Goal: Navigation & Orientation: Find specific page/section

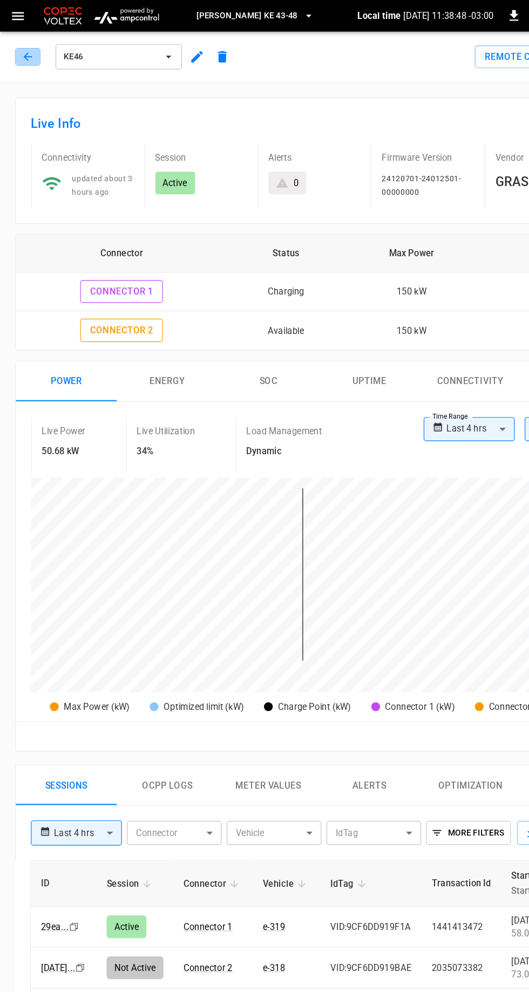
click at [23, 47] on icon "button" at bounding box center [23, 48] width 11 height 11
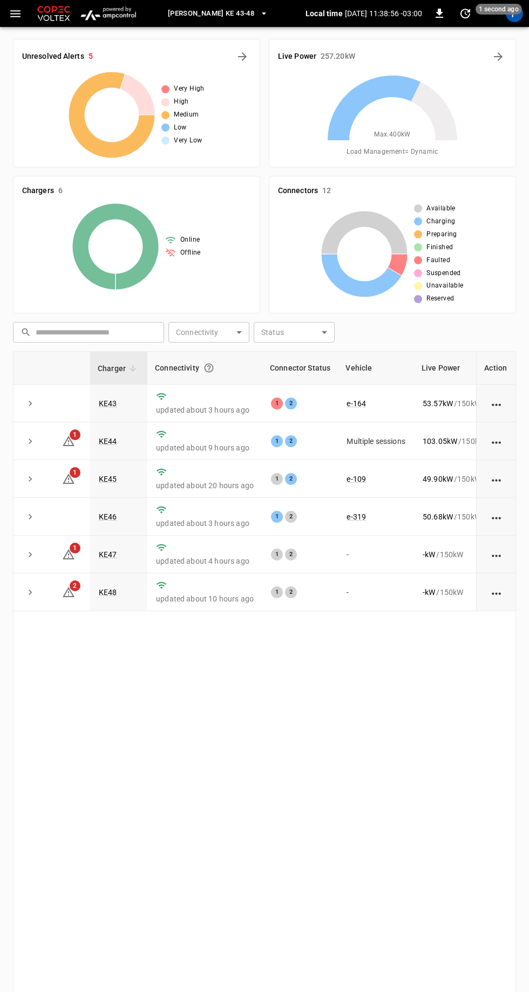
click at [56, 13] on img at bounding box center [53, 13] width 37 height 21
click at [119, 18] on img "menu" at bounding box center [108, 13] width 63 height 21
click at [126, 7] on img "menu" at bounding box center [108, 13] width 63 height 21
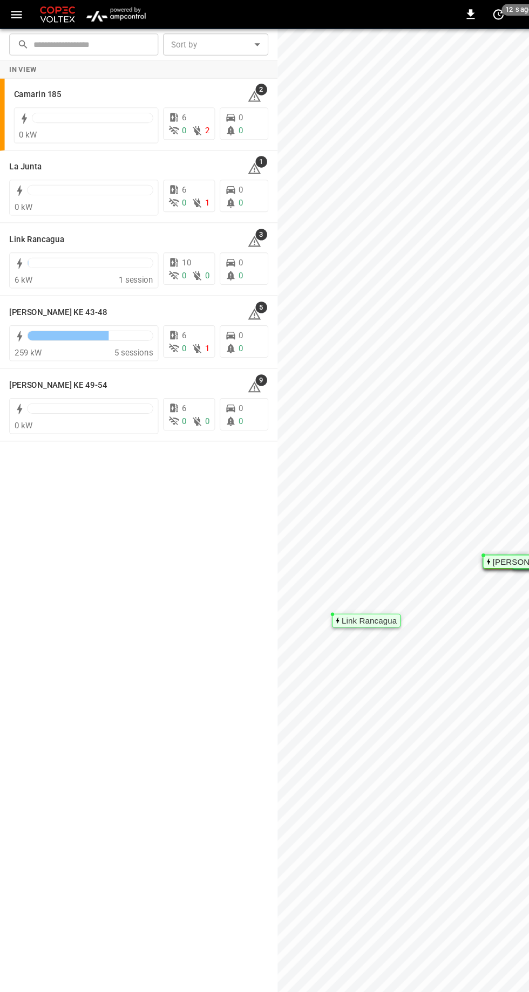
click at [37, 291] on h6 "[PERSON_NAME] KE 43-48" at bounding box center [54, 292] width 91 height 12
